Goal: Task Accomplishment & Management: Manage account settings

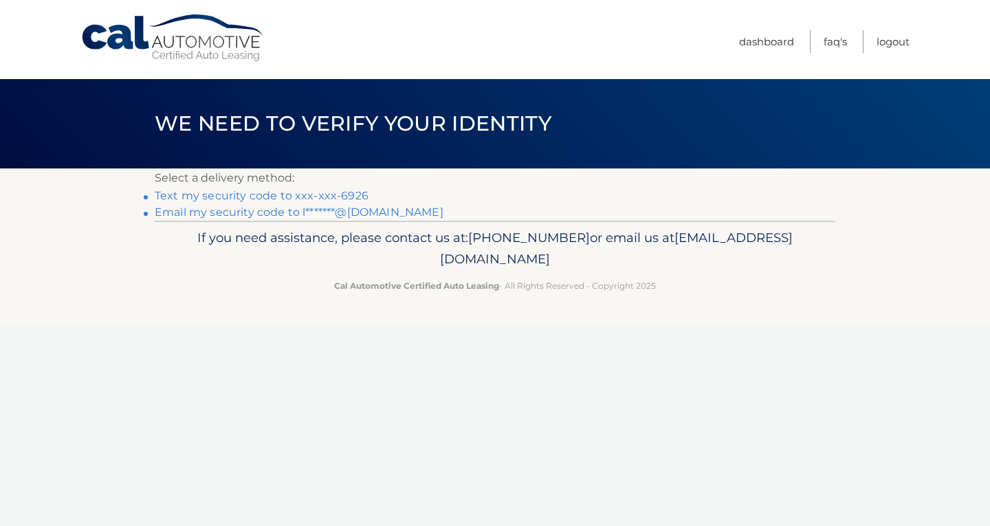
click at [338, 195] on link "Text my security code to xxx-xxx-6926" at bounding box center [262, 195] width 214 height 13
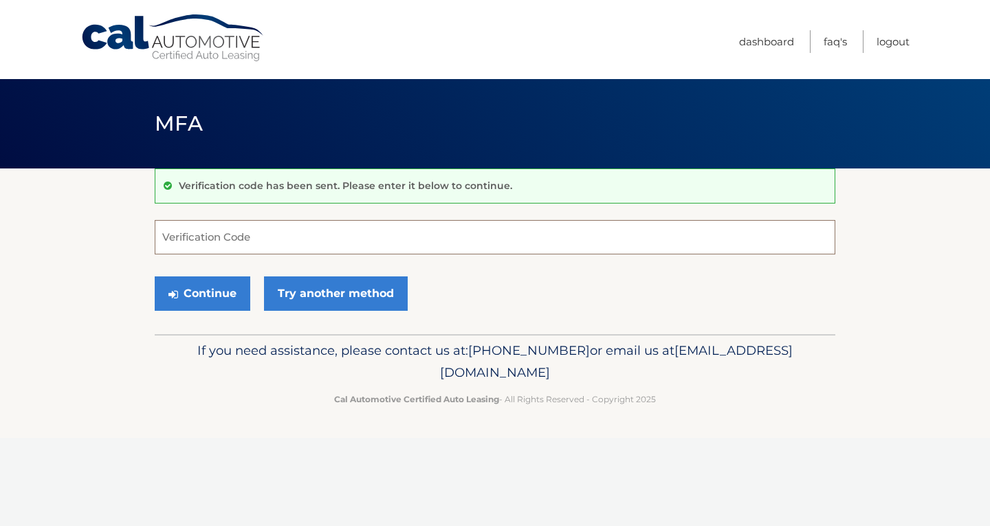
click at [206, 241] on input "Verification Code" at bounding box center [495, 237] width 681 height 34
type input "310019"
click at [208, 298] on button "Continue" at bounding box center [203, 293] width 96 height 34
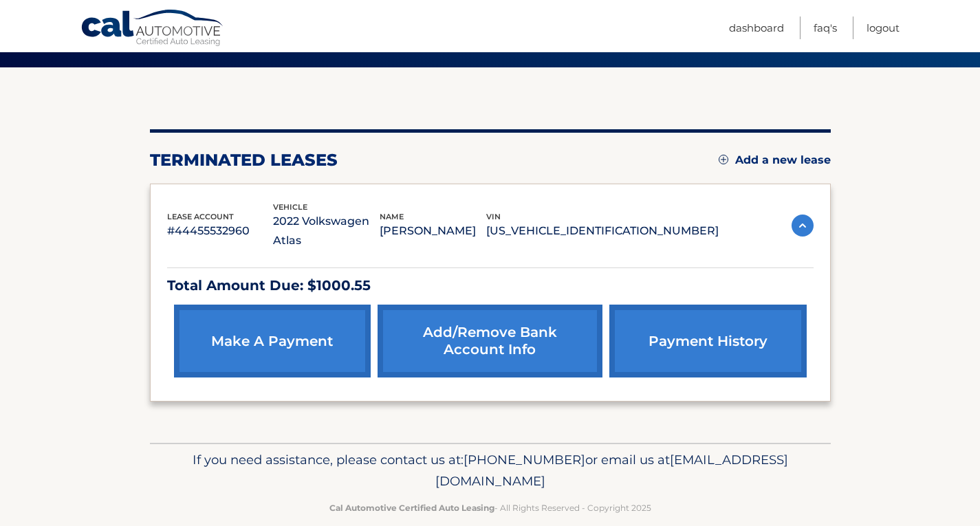
scroll to position [103, 0]
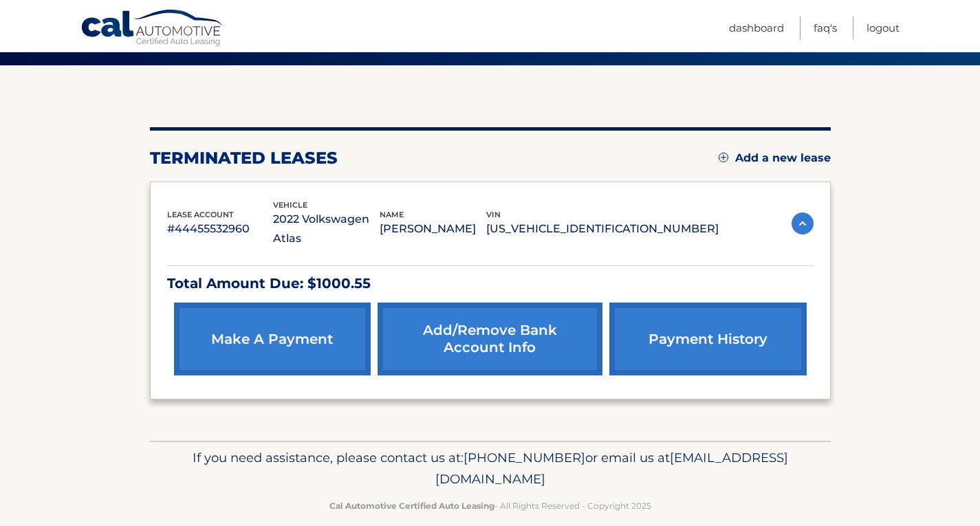
click at [484, 334] on link "Add/Remove bank account info" at bounding box center [489, 338] width 225 height 73
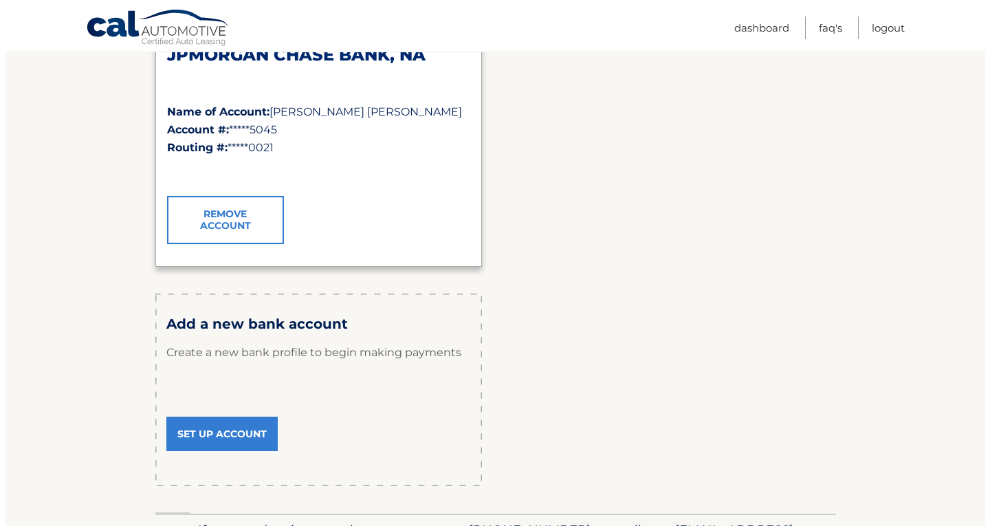
scroll to position [140, 0]
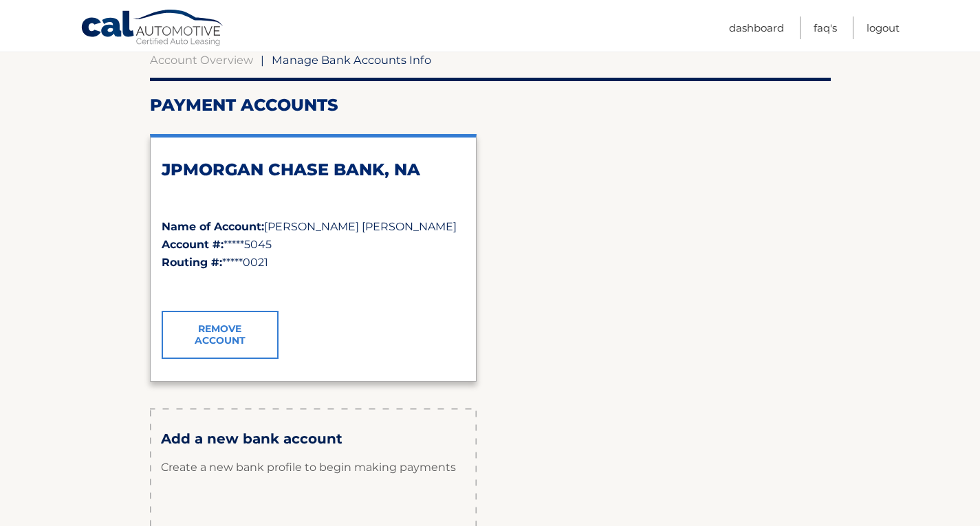
click at [222, 336] on link "Remove Account" at bounding box center [220, 335] width 117 height 48
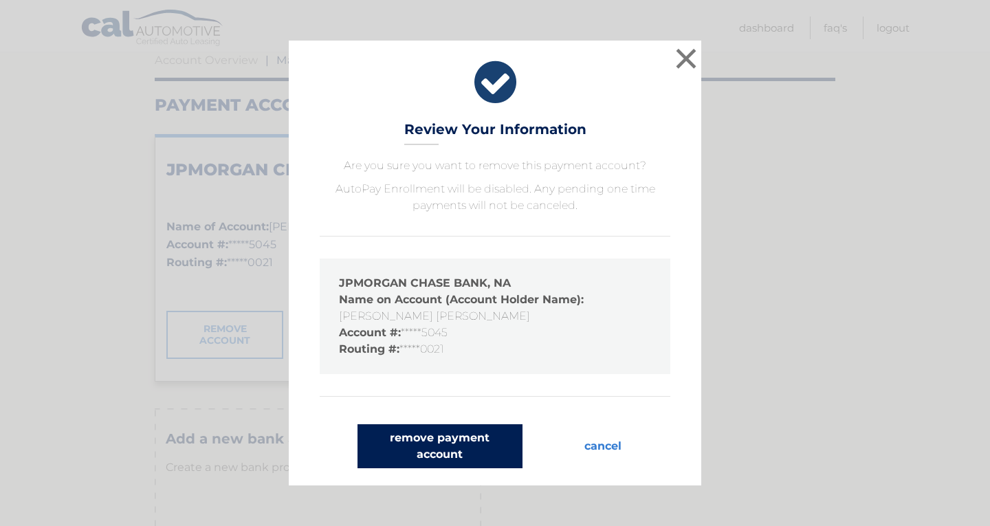
click at [451, 451] on button "remove payment account" at bounding box center [439, 446] width 165 height 44
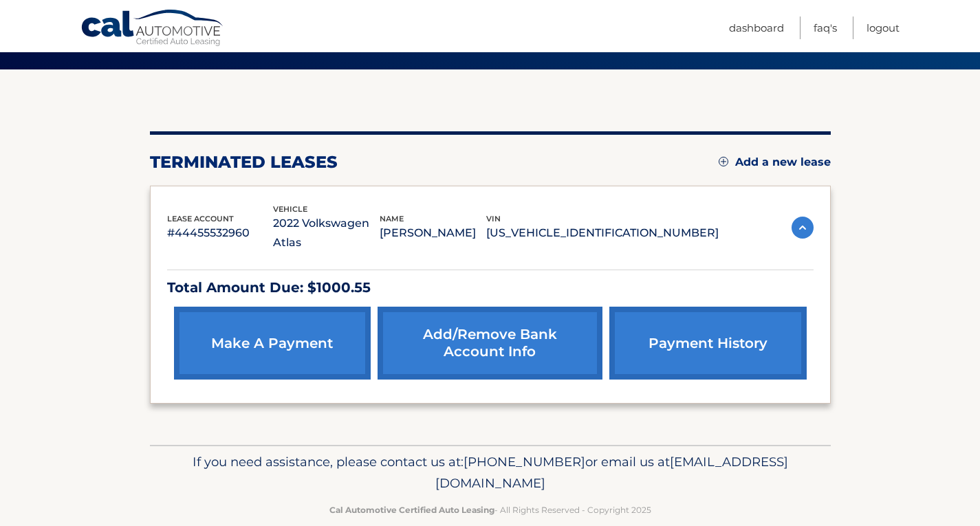
scroll to position [103, 0]
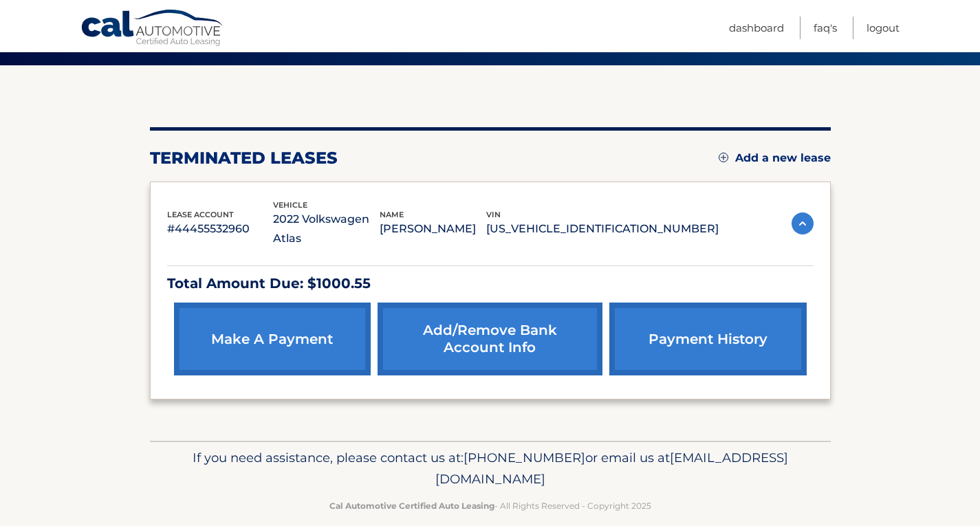
click at [494, 327] on link "Add/Remove bank account info" at bounding box center [489, 338] width 225 height 73
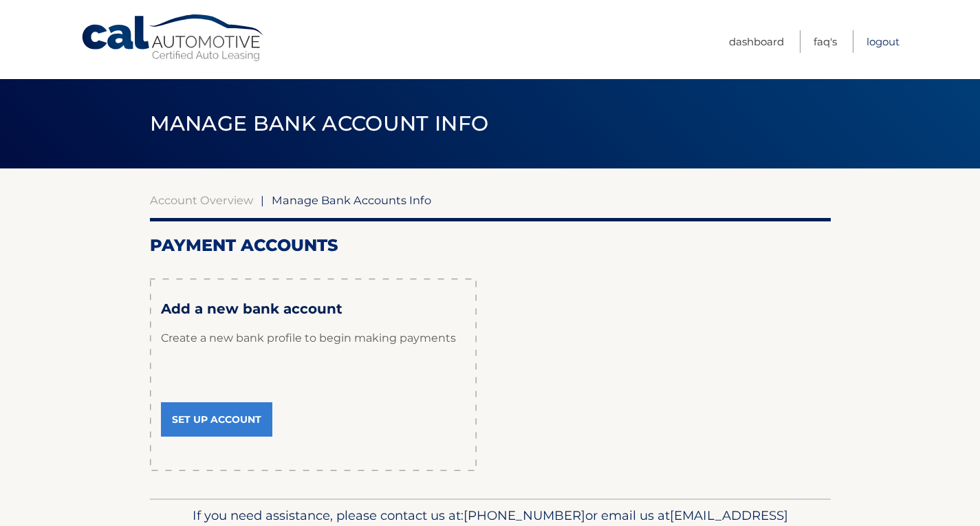
click at [873, 44] on link "Logout" at bounding box center [882, 41] width 33 height 23
